Goal: Task Accomplishment & Management: Complete application form

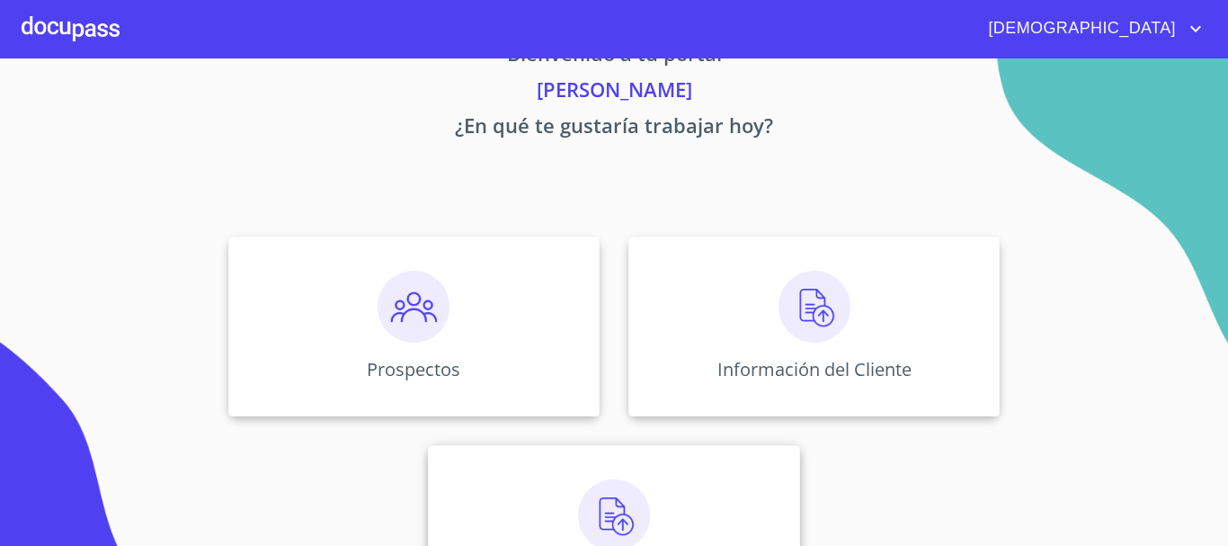
scroll to position [149, 0]
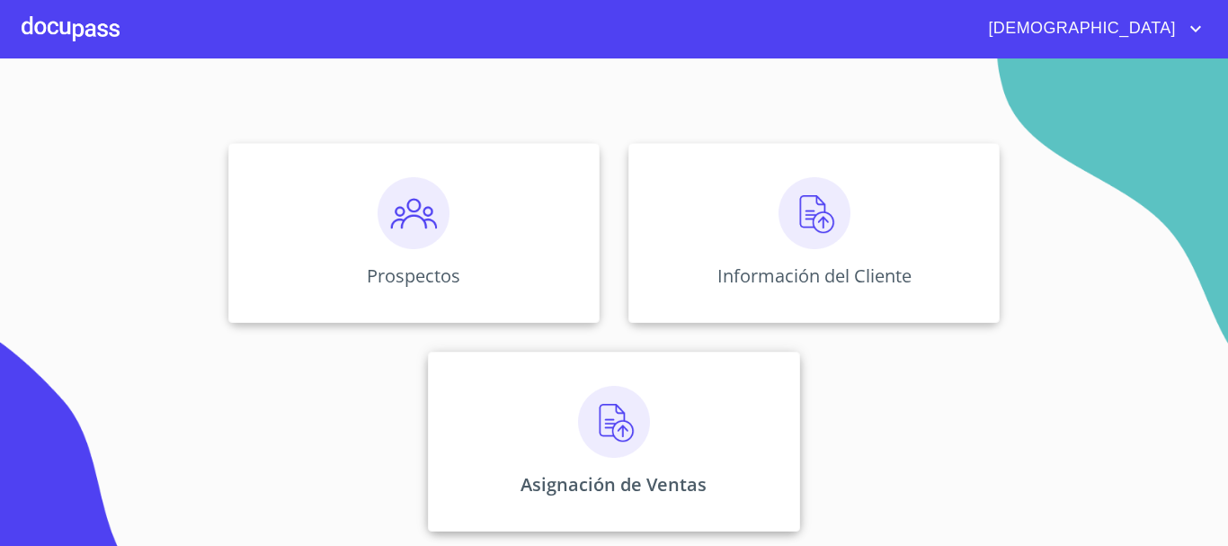
click at [603, 461] on div "Asignación de Ventas" at bounding box center [613, 442] width 371 height 180
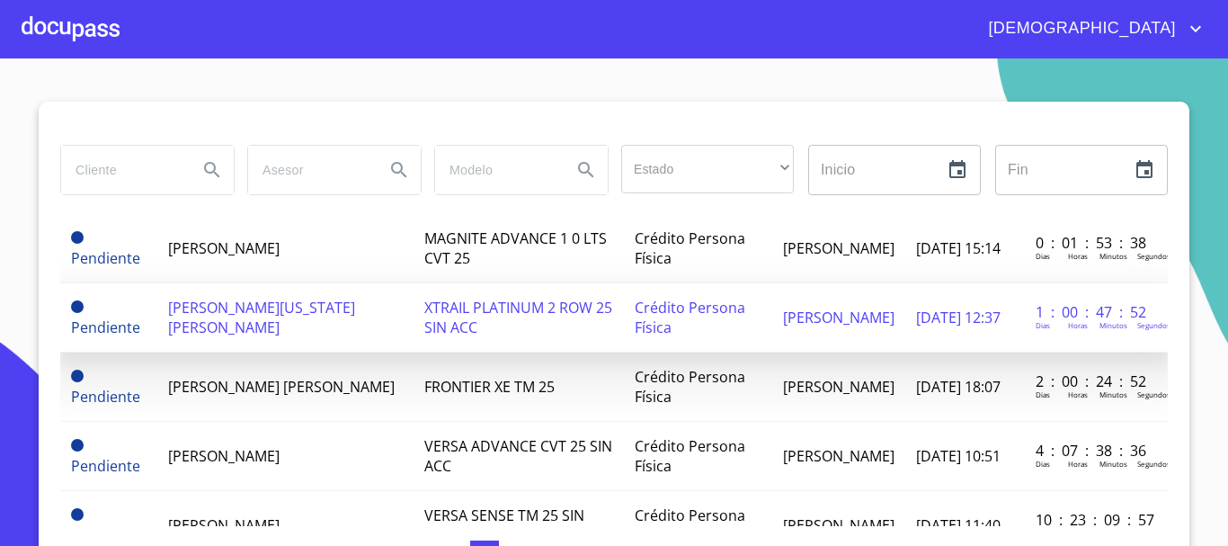
scroll to position [90, 0]
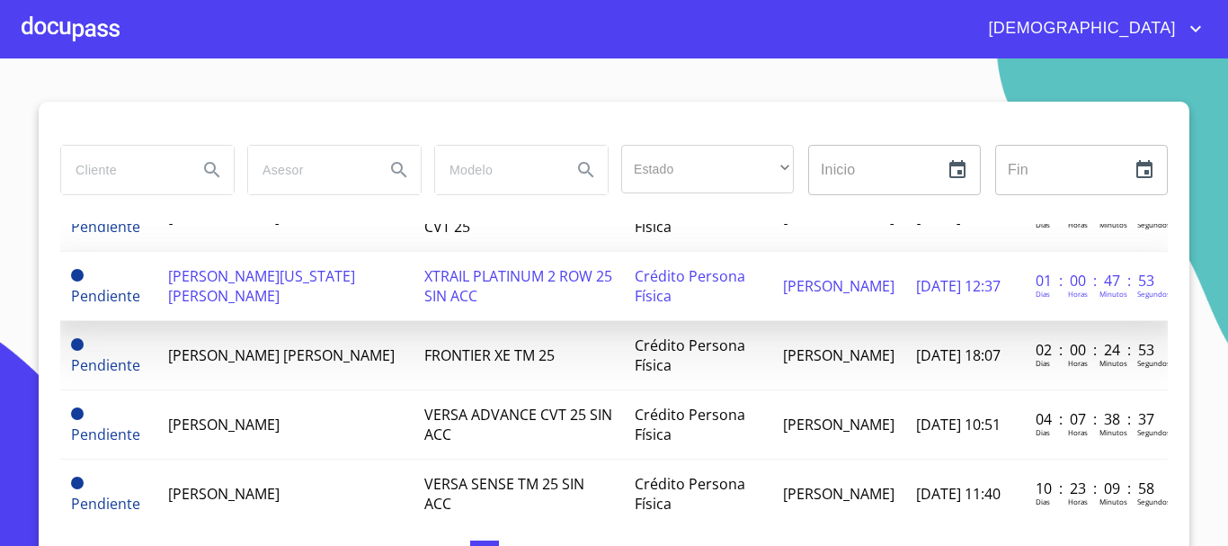
click at [288, 303] on td "[PERSON_NAME][US_STATE] [PERSON_NAME]" at bounding box center [285, 286] width 256 height 69
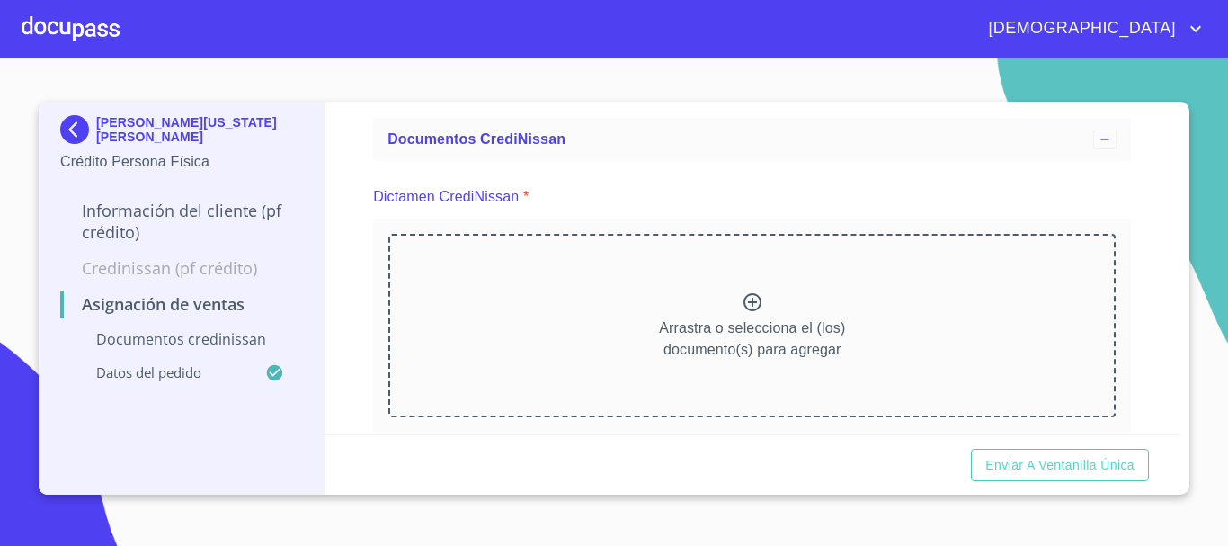
scroll to position [180, 0]
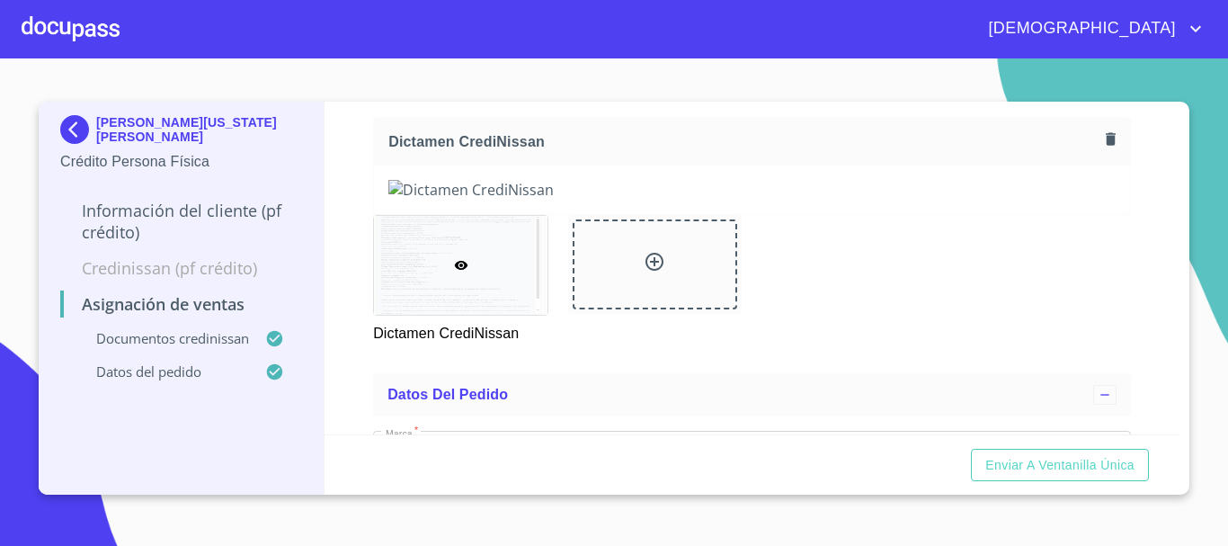
click at [1162, 254] on div "Asignación de Ventas Documentos CrediNissan Dictamen CrediNissan * Dictamen Cre…" at bounding box center [753, 268] width 857 height 333
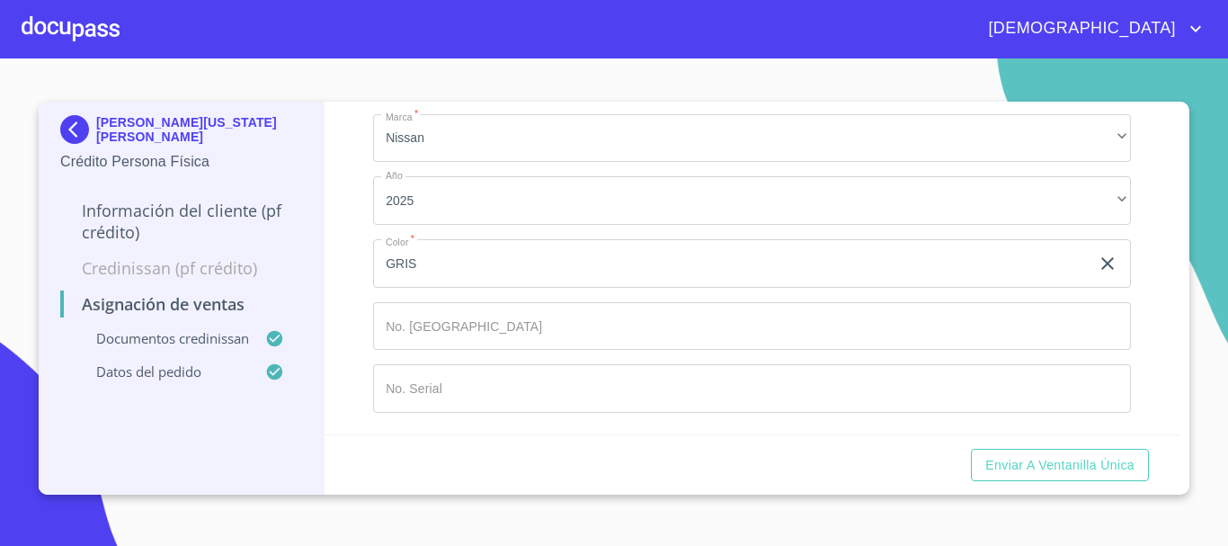
scroll to position [1364, 0]
click at [1087, 472] on span "Enviar a Ventanilla única" at bounding box center [1059, 465] width 149 height 22
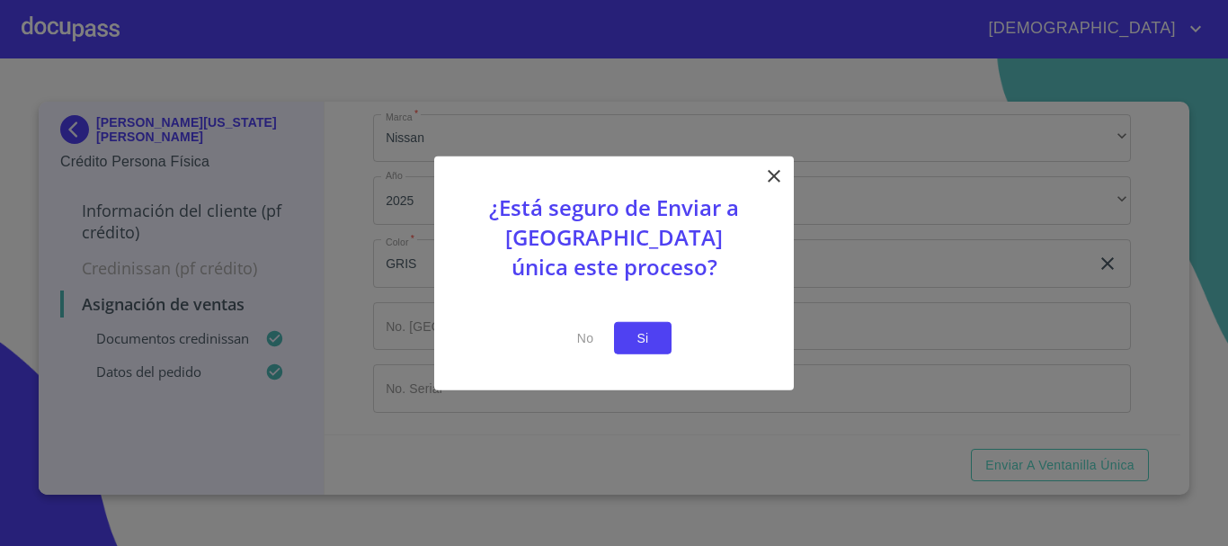
click at [654, 331] on span "Si" at bounding box center [642, 337] width 29 height 22
